Goal: Information Seeking & Learning: Learn about a topic

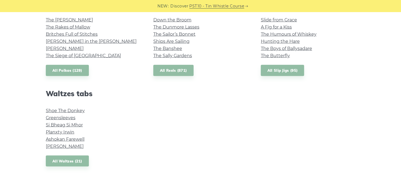
scroll to position [424, 0]
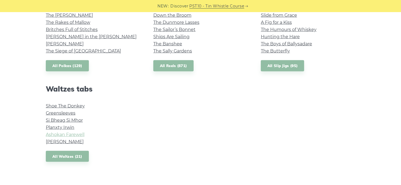
click at [62, 135] on link "Ashokan Farewell" at bounding box center [65, 134] width 39 height 5
click at [53, 128] on link "Planxty Irwin" at bounding box center [60, 127] width 29 height 5
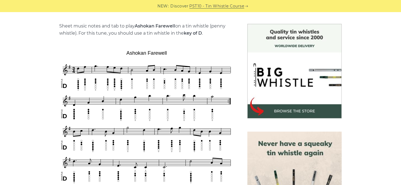
scroll to position [136, 0]
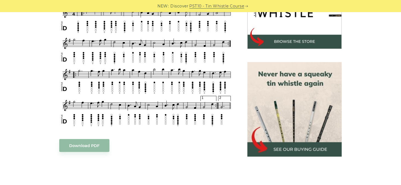
scroll to position [220, 0]
